Goal: Transaction & Acquisition: Download file/media

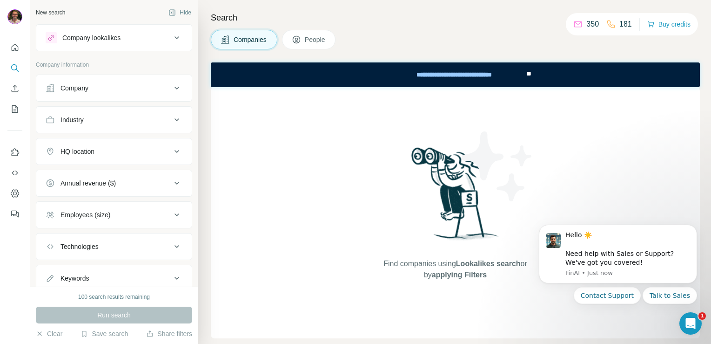
click at [320, 37] on span "People" at bounding box center [315, 39] width 21 height 9
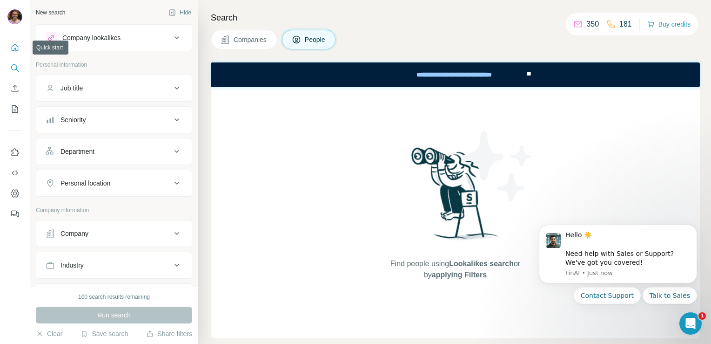
click at [12, 48] on icon "Quick start" at bounding box center [15, 47] width 7 height 7
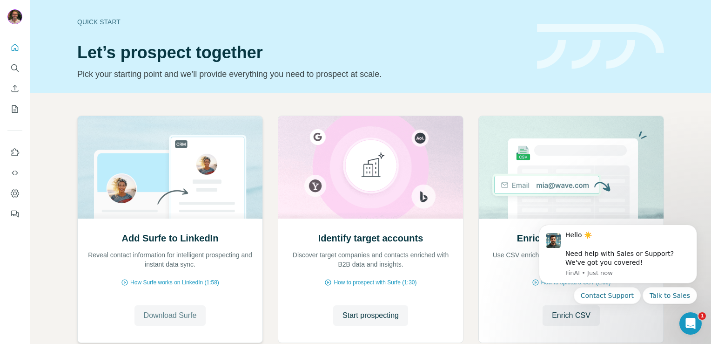
click at [165, 316] on span "Download Surfe" at bounding box center [170, 315] width 53 height 11
